Goal: Find specific fact: Find specific fact

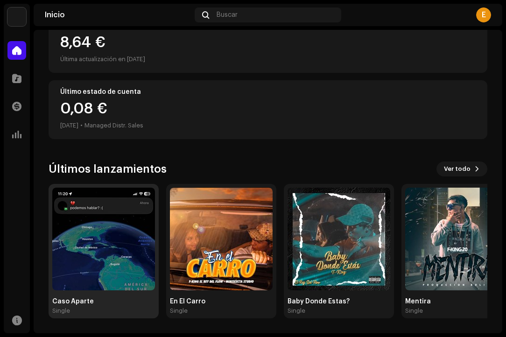
click at [134, 221] on img at bounding box center [103, 239] width 103 height 103
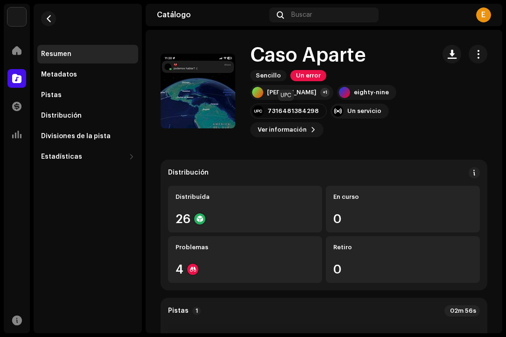
click at [273, 115] on div "7316481384298" at bounding box center [288, 111] width 77 height 15
click at [276, 111] on div "7316481384298" at bounding box center [292, 110] width 51 height 7
copy div "7316481384298"
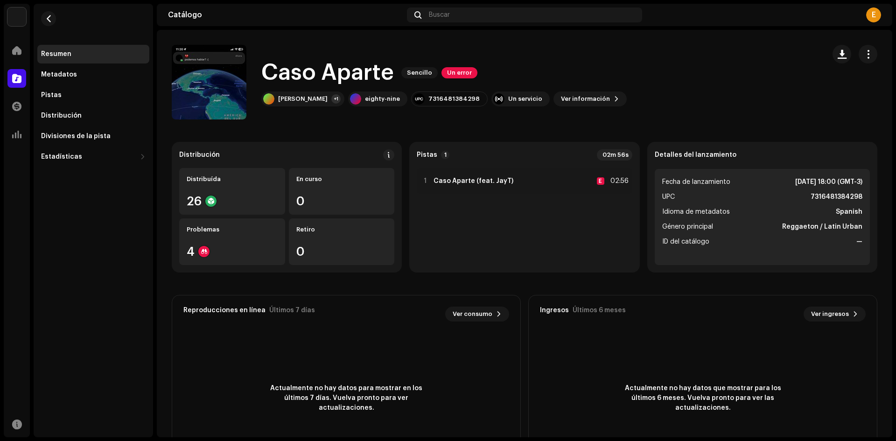
click at [505, 226] on div "1 Caso Aparte (feat. JayT) E 02:56" at bounding box center [524, 216] width 215 height 97
click at [505, 237] on div "1 Caso Aparte (feat. JayT) E 02:56" at bounding box center [524, 216] width 215 height 97
